Goal: Information Seeking & Learning: Learn about a topic

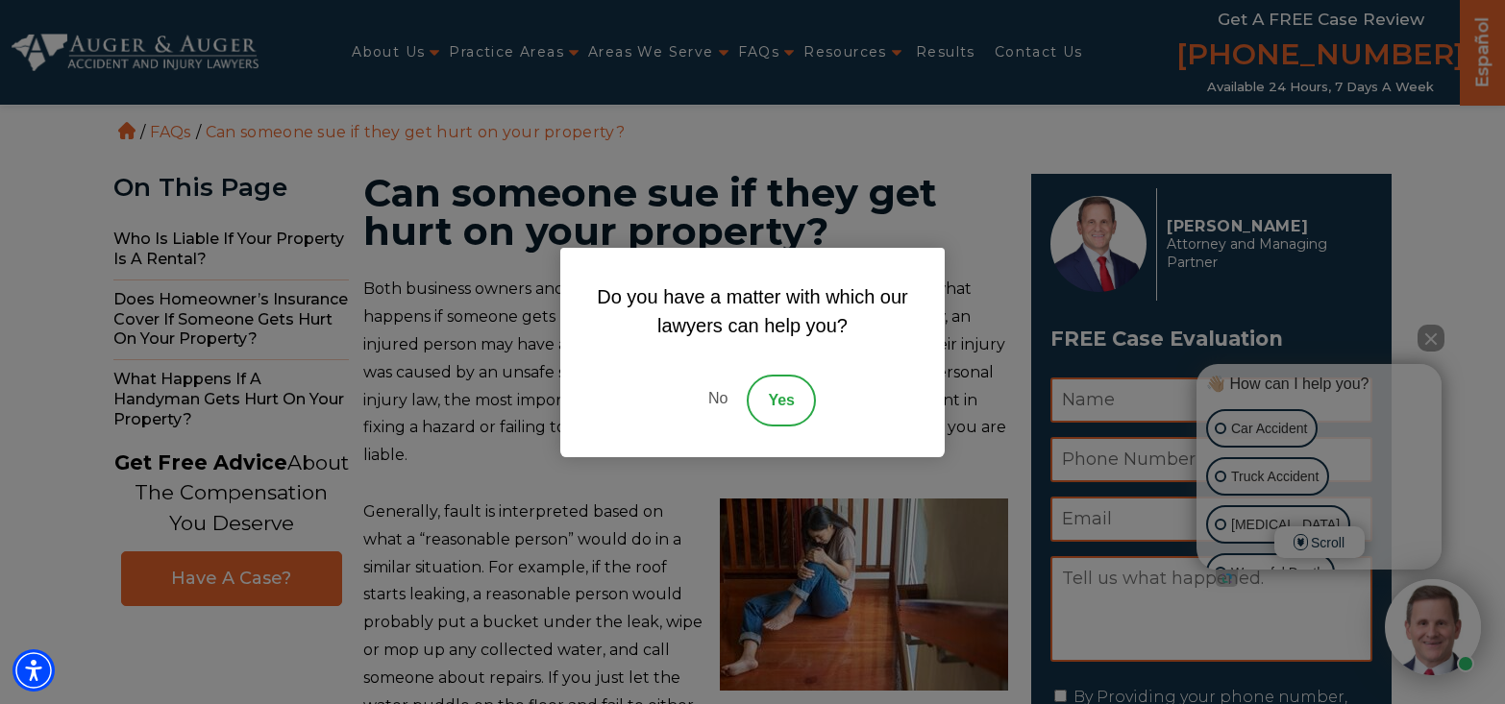
click at [717, 399] on link "No" at bounding box center [718, 401] width 58 height 52
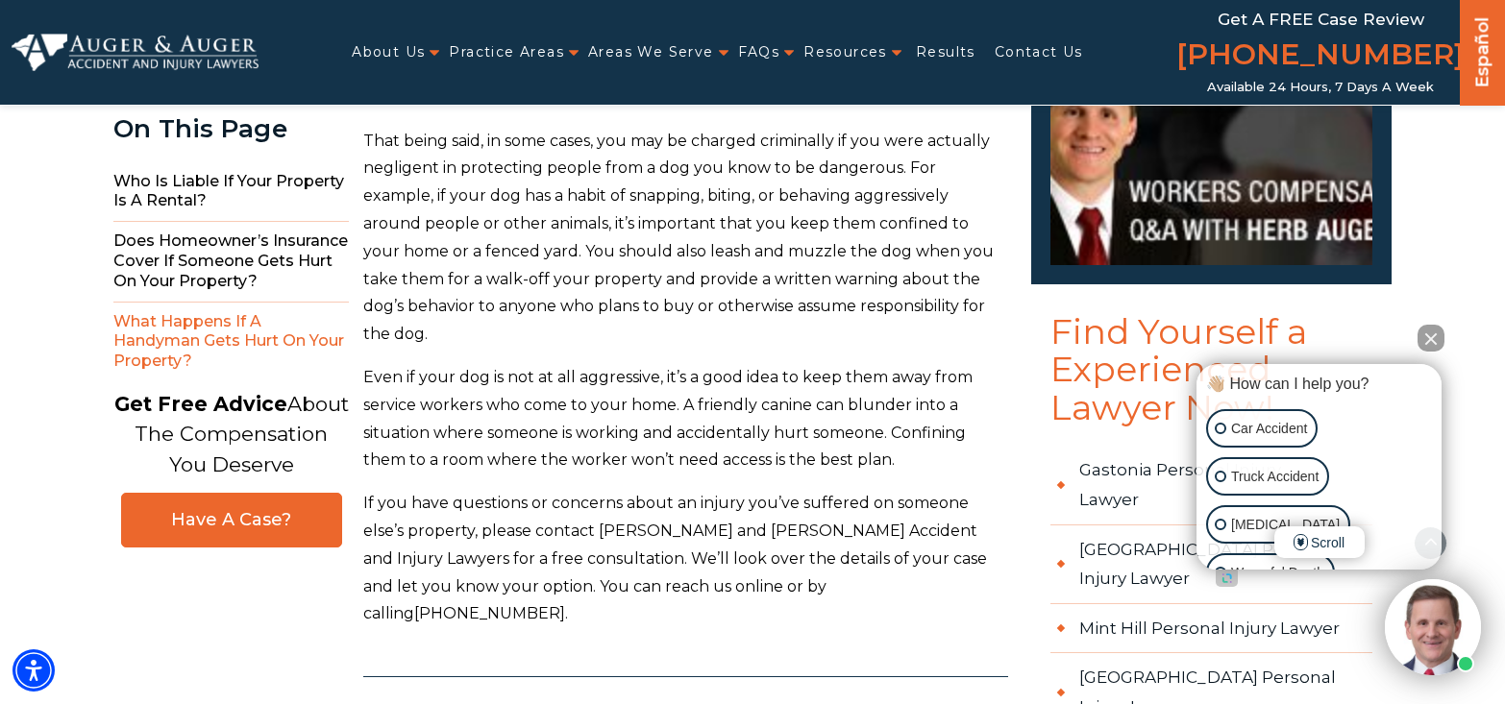
scroll to position [3171, 0]
